Goal: Task Accomplishment & Management: Manage account settings

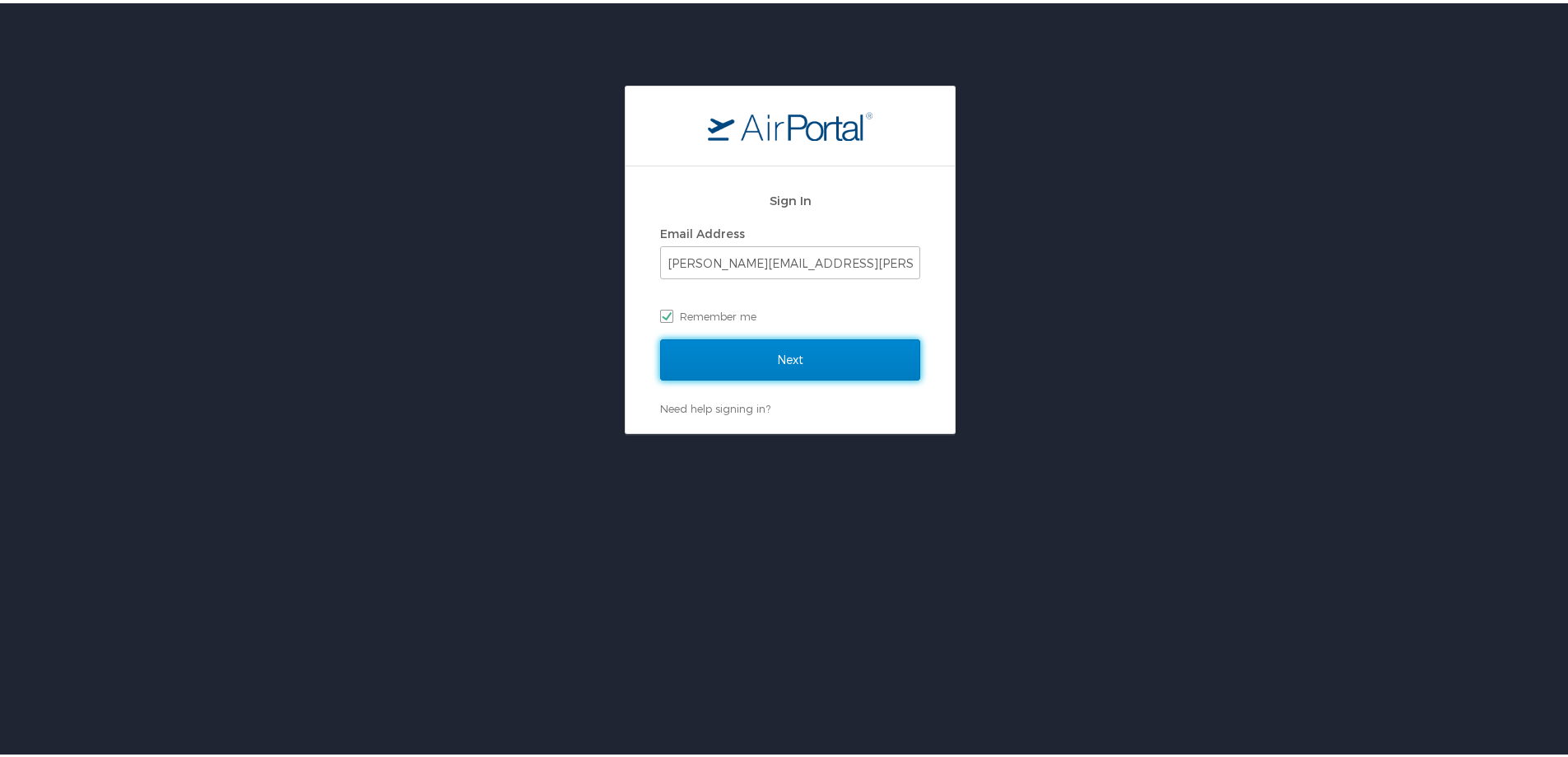
click at [788, 346] on input "Next" at bounding box center [789, 357] width 260 height 41
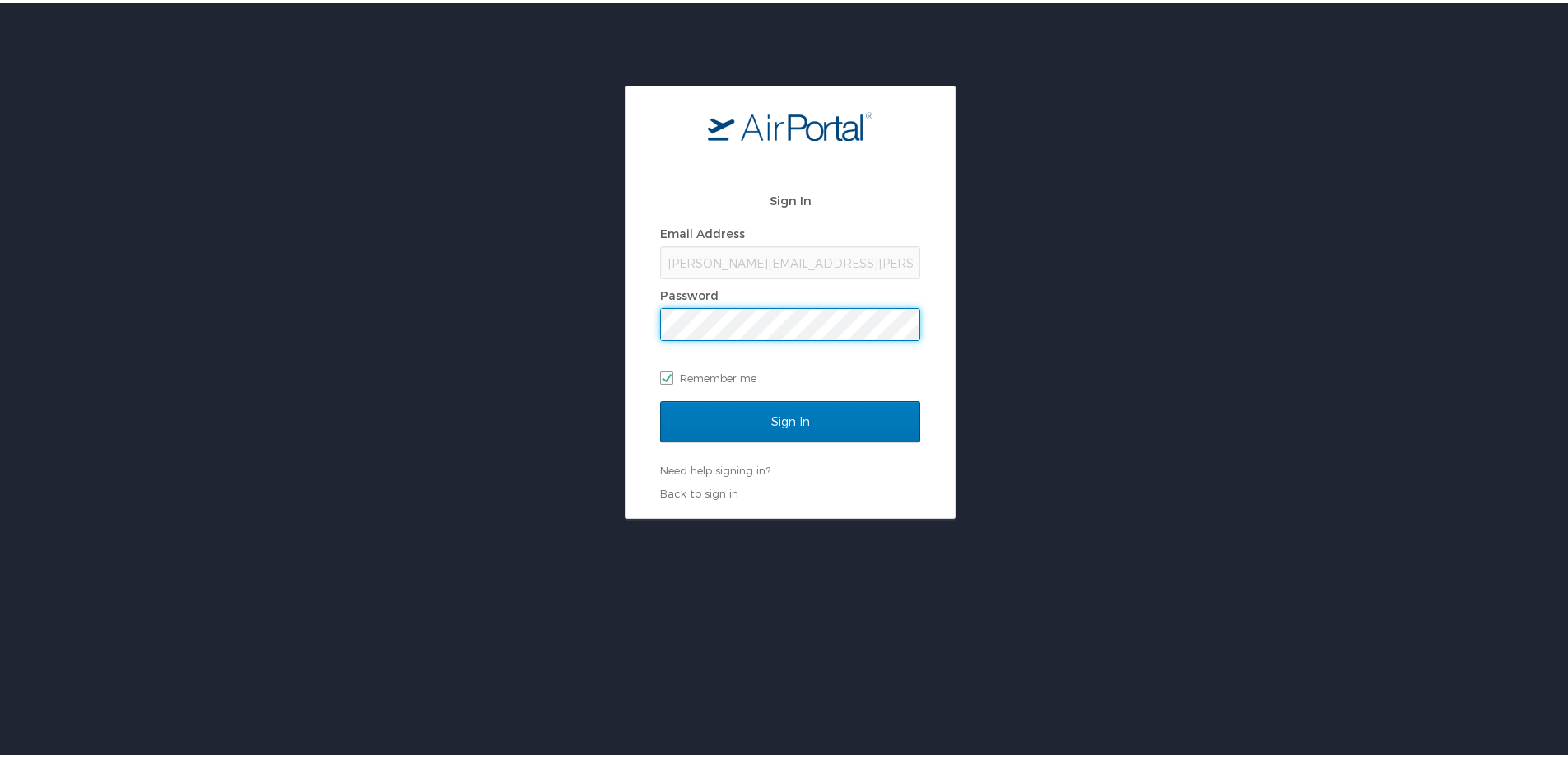
click at [660, 398] on input "Sign In" at bounding box center [789, 419] width 260 height 41
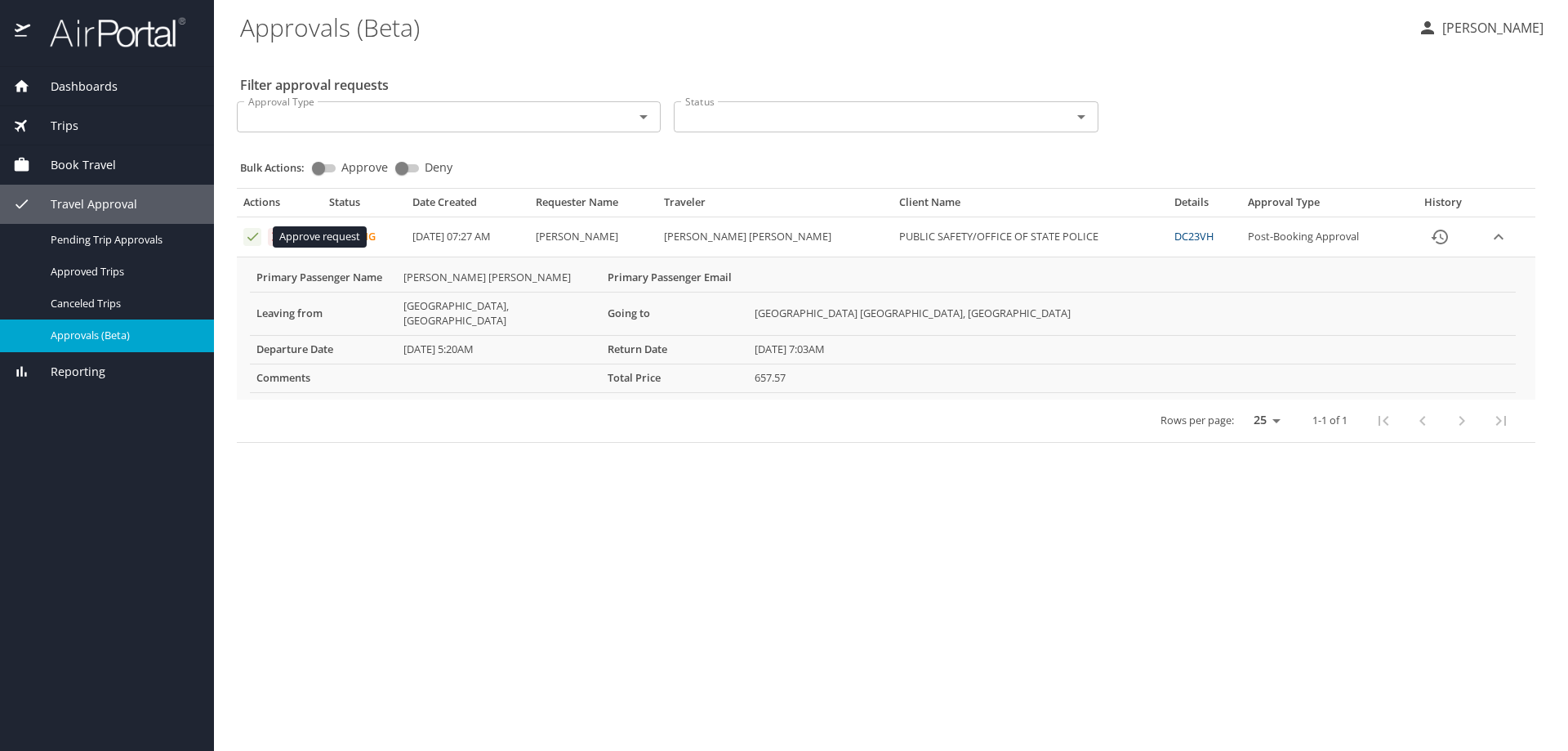
click at [250, 237] on icon "Approval table" at bounding box center [253, 236] width 16 height 16
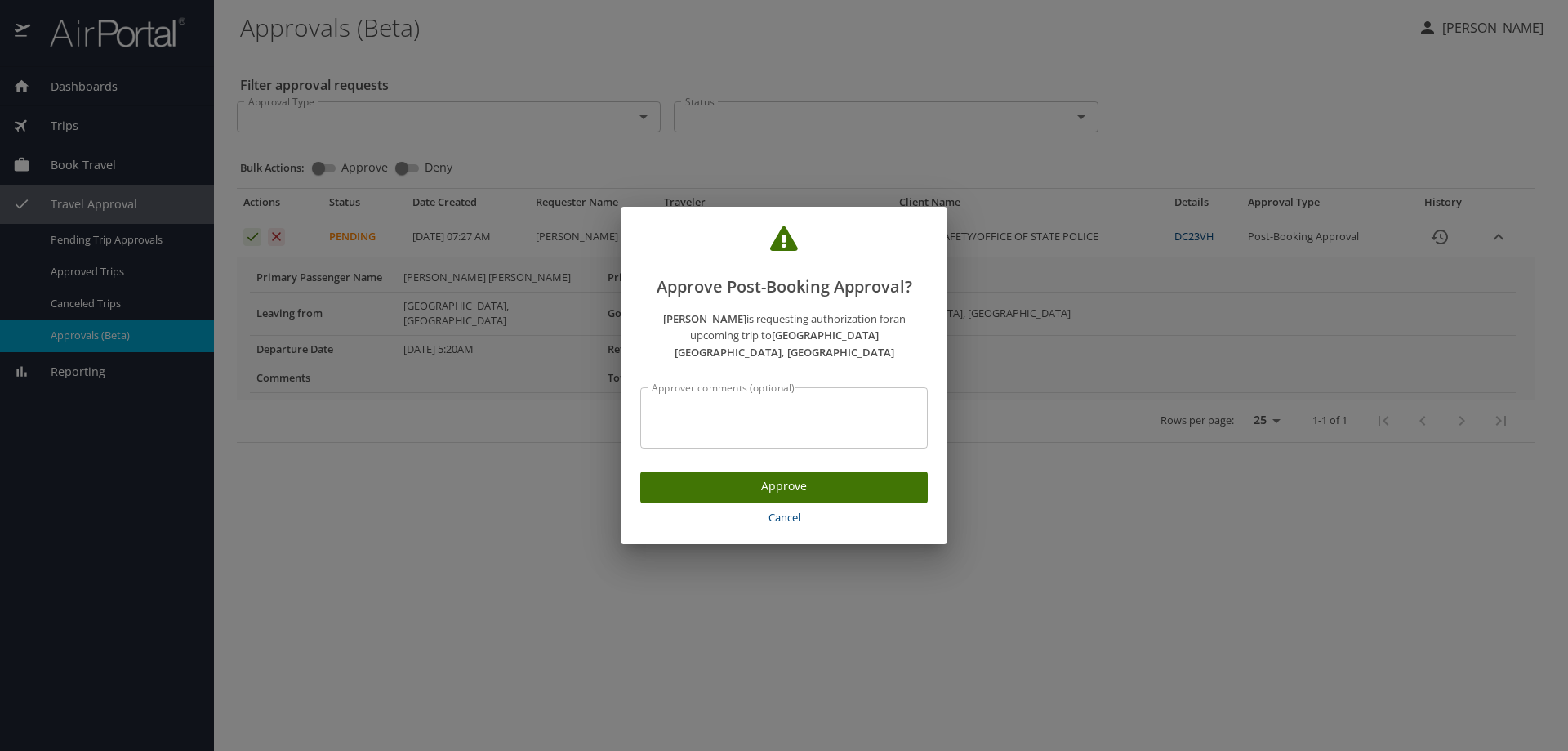
click at [774, 476] on span "Approve" at bounding box center [784, 485] width 262 height 20
